Goal: Use online tool/utility: Utilize a website feature to perform a specific function

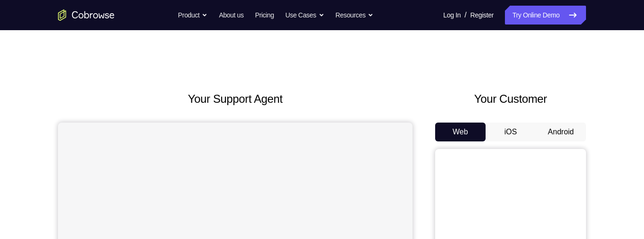
click at [568, 134] on button "Android" at bounding box center [560, 132] width 50 height 19
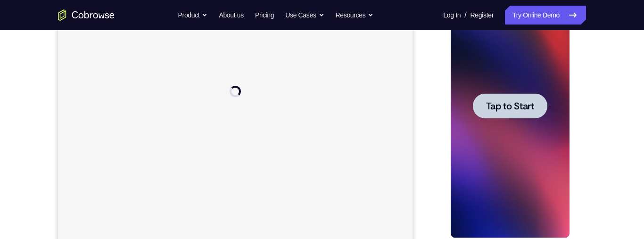
scroll to position [209, 0]
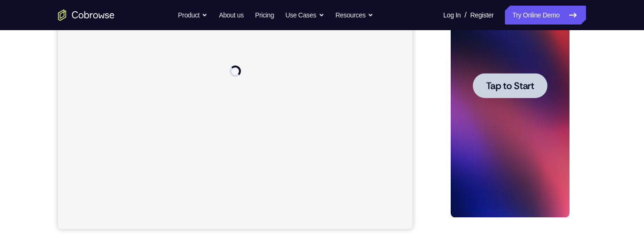
click at [524, 90] on span "Tap to Start" at bounding box center [509, 85] width 48 height 9
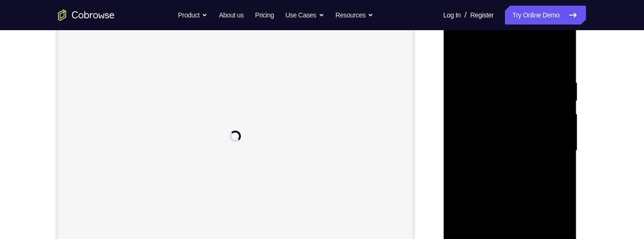
scroll to position [222, 0]
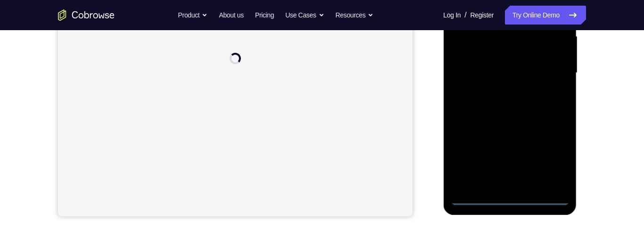
click at [510, 198] on div at bounding box center [509, 73] width 119 height 264
click at [548, 160] on div at bounding box center [509, 73] width 119 height 264
click at [524, 0] on div at bounding box center [509, 73] width 119 height 264
click at [552, 68] on div at bounding box center [509, 73] width 119 height 264
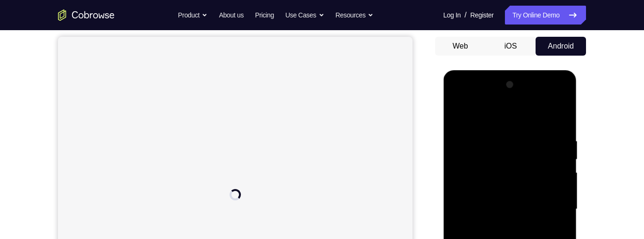
click at [499, 231] on div at bounding box center [509, 209] width 119 height 264
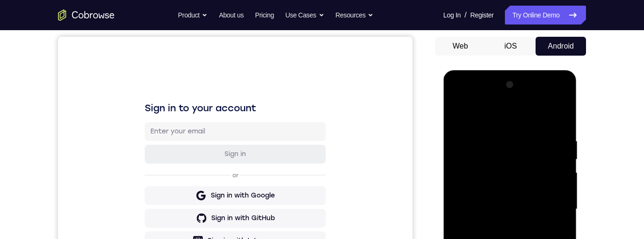
click at [523, 200] on div at bounding box center [509, 209] width 119 height 264
